Goal: Find specific page/section: Find specific page/section

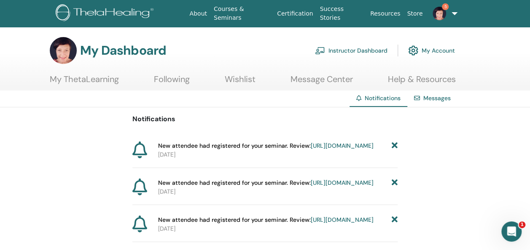
click at [310, 150] on link "[URL][DOMAIN_NAME]" at bounding box center [341, 146] width 63 height 8
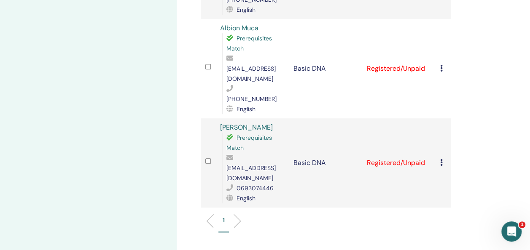
scroll to position [309, 0]
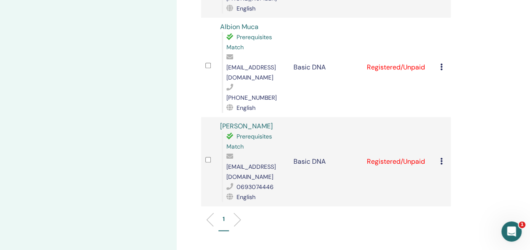
click at [238, 213] on li at bounding box center [234, 220] width 14 height 14
